Goal: Task Accomplishment & Management: Use online tool/utility

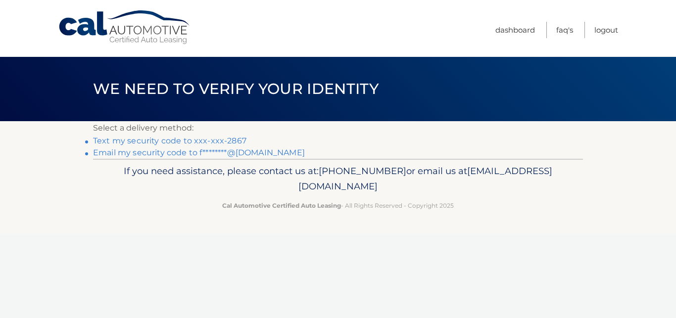
click at [151, 140] on link "Text my security code to xxx-xxx-2867" at bounding box center [169, 140] width 153 height 9
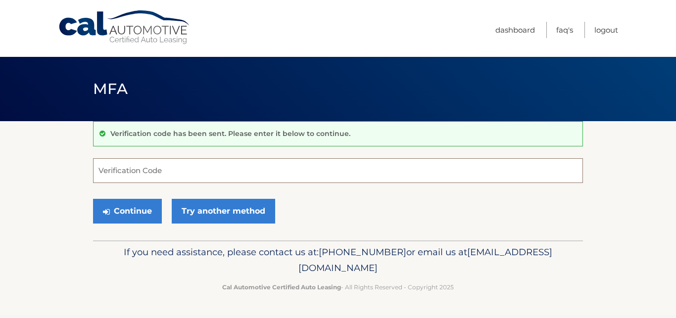
click at [152, 175] on input "Verification Code" at bounding box center [338, 170] width 490 height 25
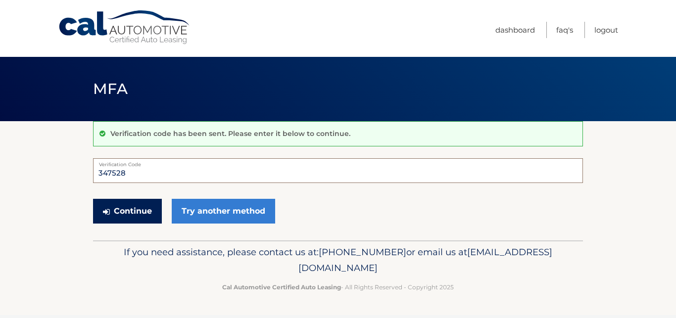
type input "347528"
click at [139, 212] on button "Continue" at bounding box center [127, 211] width 69 height 25
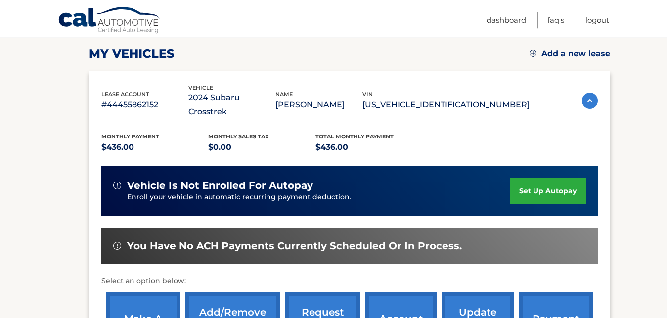
scroll to position [252, 0]
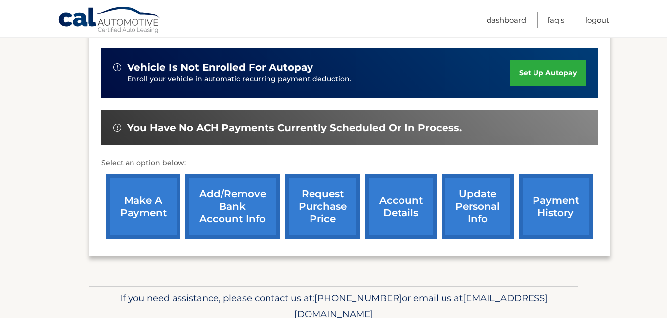
click at [136, 205] on link "make a payment" at bounding box center [143, 206] width 74 height 65
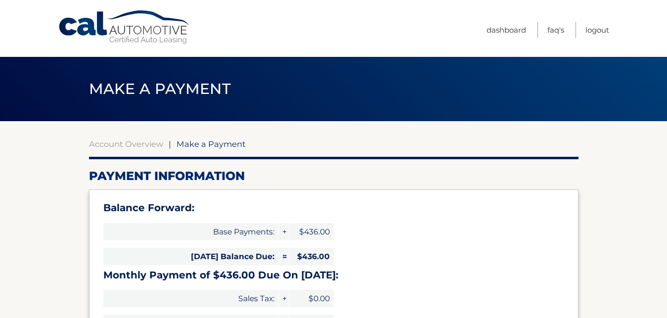
select select "YzhhNzdlZDktYzJmMS00N2RiLWEwMDUtYjA1OTUzMTMwNzU5"
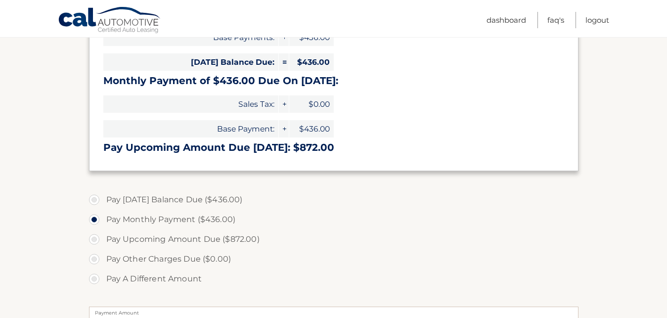
scroll to position [303, 0]
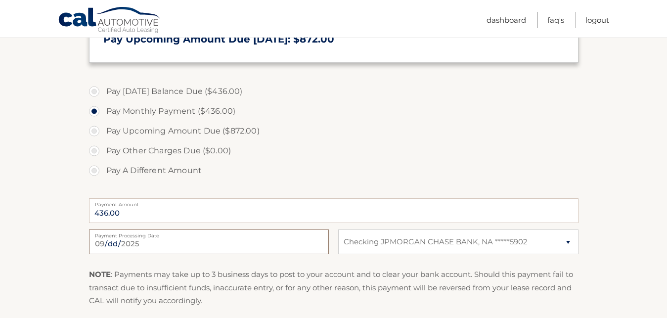
click at [318, 246] on input "[DATE]" at bounding box center [209, 241] width 240 height 25
type input "[DATE]"
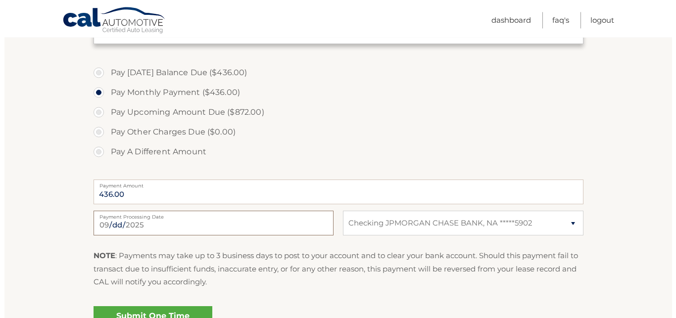
scroll to position [431, 0]
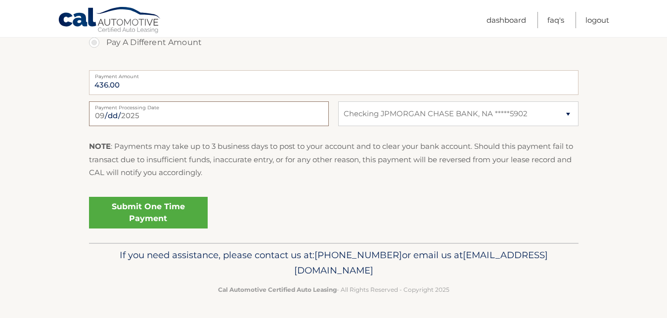
click at [321, 117] on input "[DATE]" at bounding box center [209, 113] width 240 height 25
click at [269, 199] on div "Submit One Time Payment" at bounding box center [334, 211] width 490 height 36
click at [183, 213] on link "Submit One Time Payment" at bounding box center [148, 213] width 119 height 32
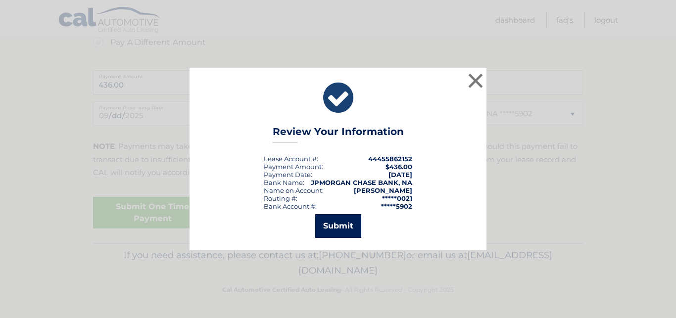
click at [342, 229] on button "Submit" at bounding box center [338, 226] width 46 height 24
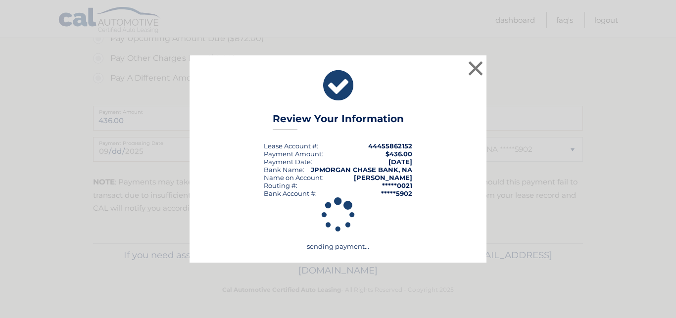
scroll to position [395, 0]
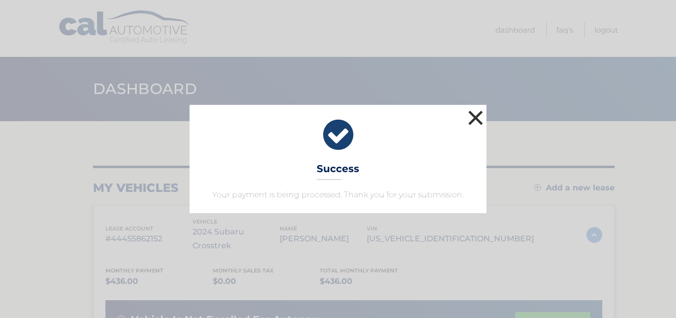
click at [472, 116] on button "×" at bounding box center [475, 118] width 20 height 20
